Goal: Task Accomplishment & Management: Complete application form

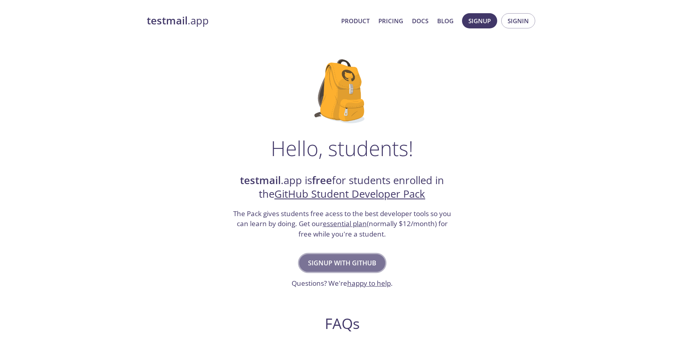
click at [327, 260] on span "Signup with GitHub" at bounding box center [342, 262] width 68 height 11
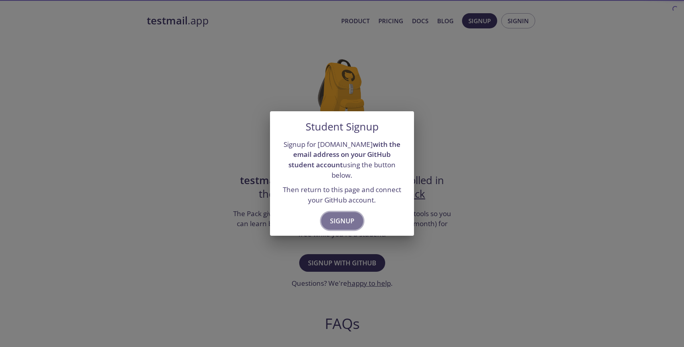
click at [337, 215] on span "Signup" at bounding box center [342, 220] width 24 height 11
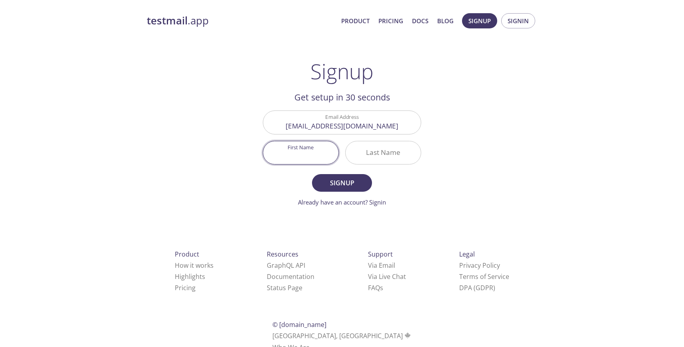
click at [395, 128] on input "[EMAIL_ADDRESS][DOMAIN_NAME]" at bounding box center [342, 122] width 158 height 23
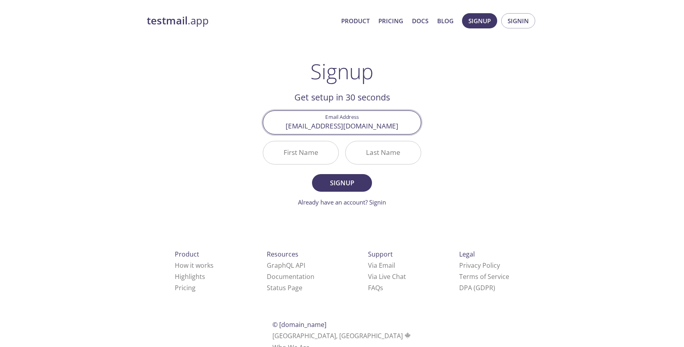
type input "[EMAIL_ADDRESS][DOMAIN_NAME]"
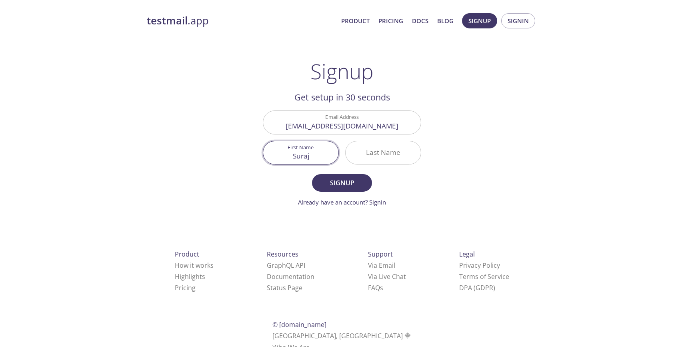
type input "Suraj"
type input "shah"
click at [312, 174] on button "Signup" at bounding box center [342, 183] width 60 height 18
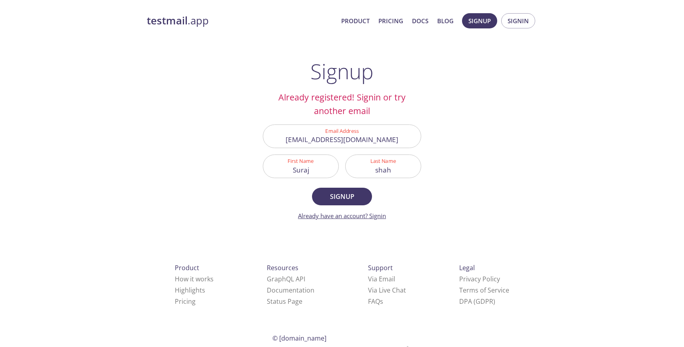
click at [376, 214] on link "Already have an account? Signin" at bounding box center [342, 216] width 88 height 8
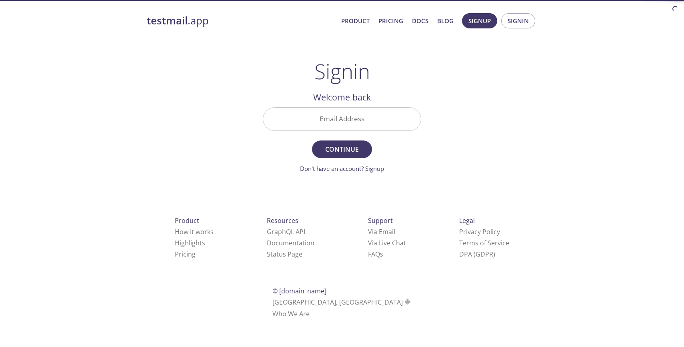
click at [352, 117] on input "Email Address" at bounding box center [342, 119] width 158 height 23
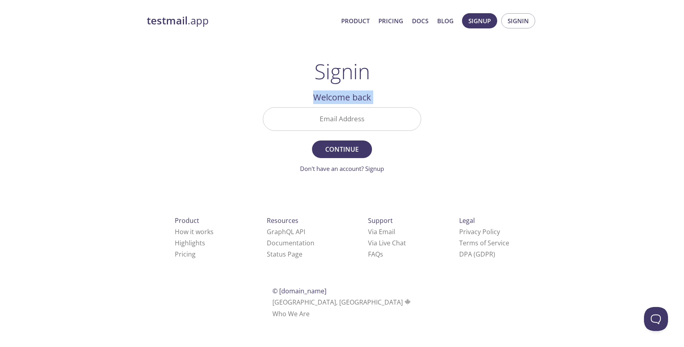
drag, startPoint x: 259, startPoint y: 99, endPoint x: 234, endPoint y: 105, distance: 25.8
click at [234, 105] on div "testmail .app Product Pricing Docs Blog Signup Signin Signin Welcome back Email…" at bounding box center [342, 175] width 410 height 334
